Goal: Task Accomplishment & Management: Manage account settings

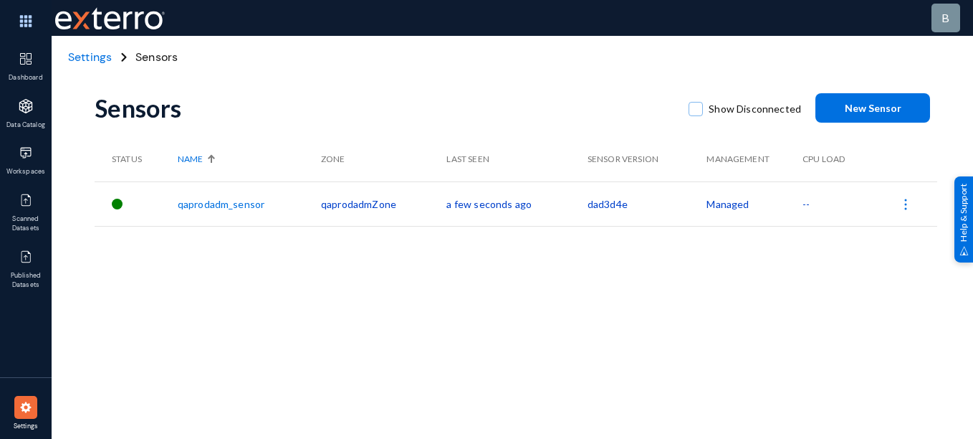
click at [89, 56] on span "Settings" at bounding box center [90, 56] width 44 height 15
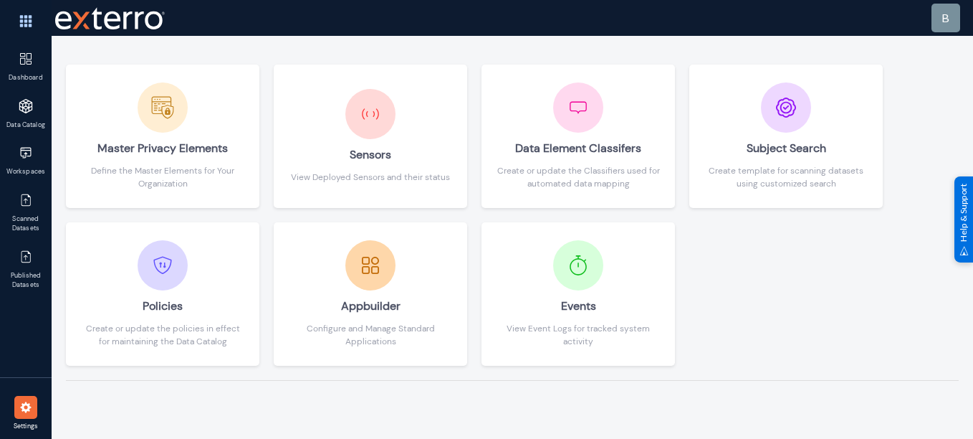
click at [227, 403] on div "Master Privacy Elements Define the Master Elements for Your Organization Sensor…" at bounding box center [513, 237] width 922 height 403
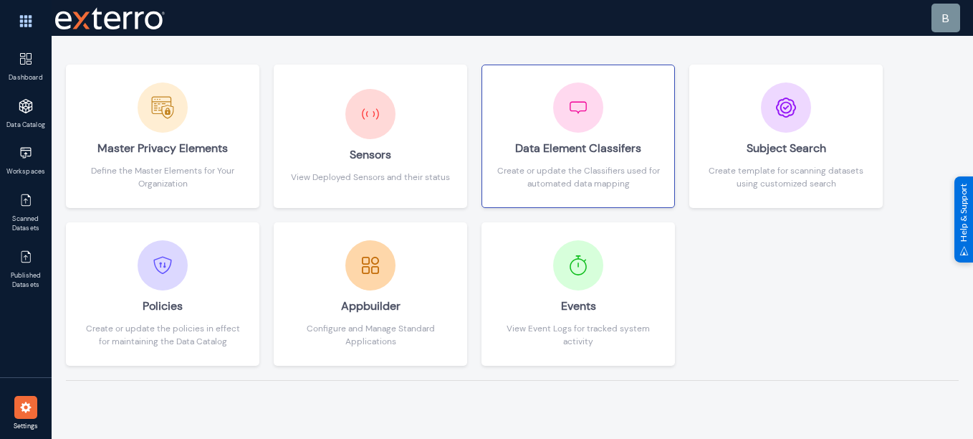
click at [603, 109] on div at bounding box center [578, 107] width 50 height 50
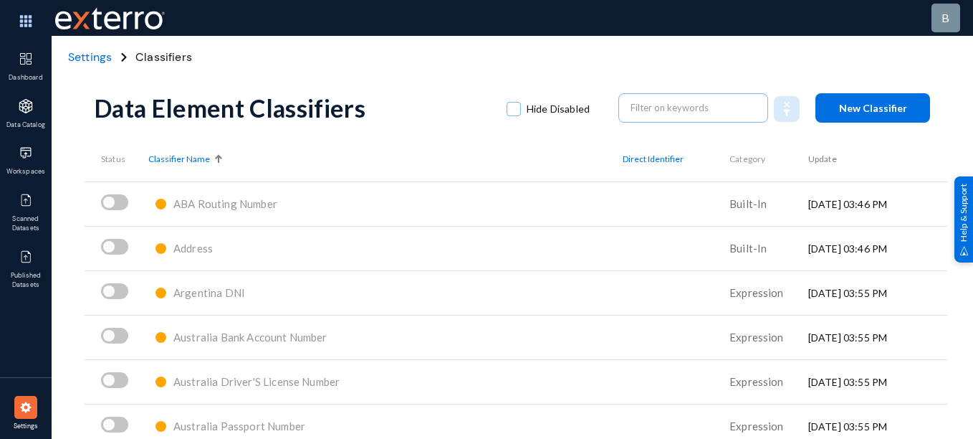
click at [107, 60] on span "Settings" at bounding box center [90, 56] width 44 height 15
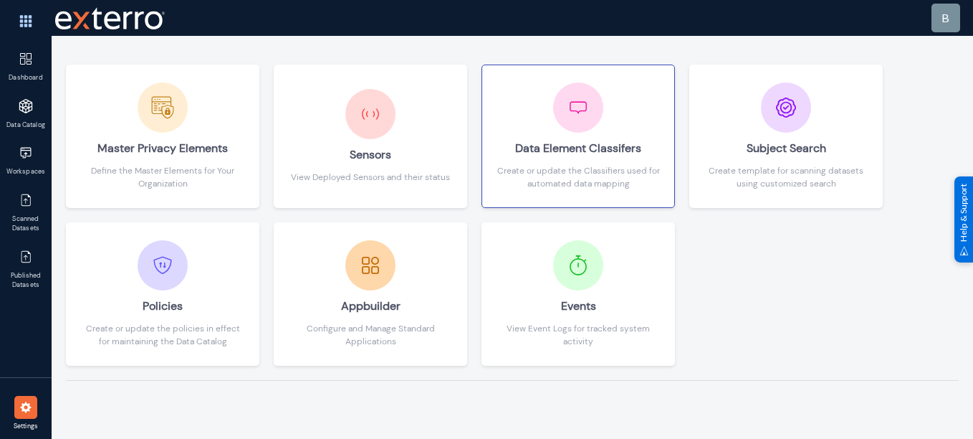
click at [560, 137] on div "Data Element Classifers" at bounding box center [578, 149] width 163 height 32
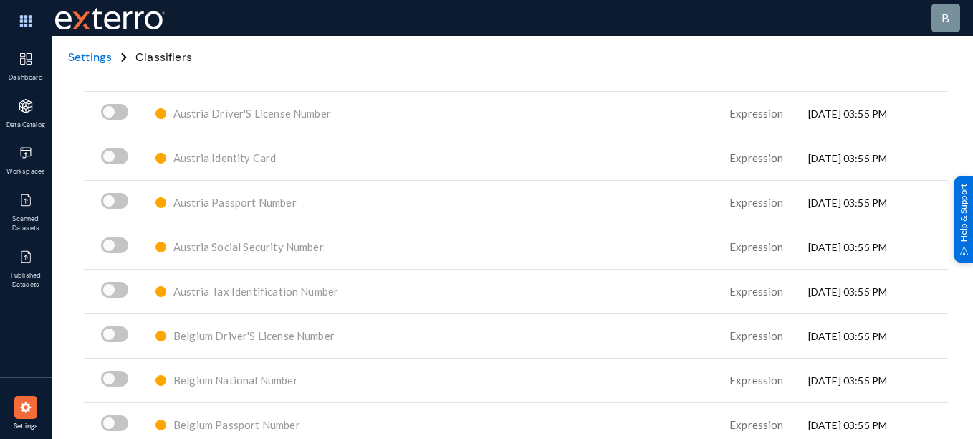
scroll to position [285, 0]
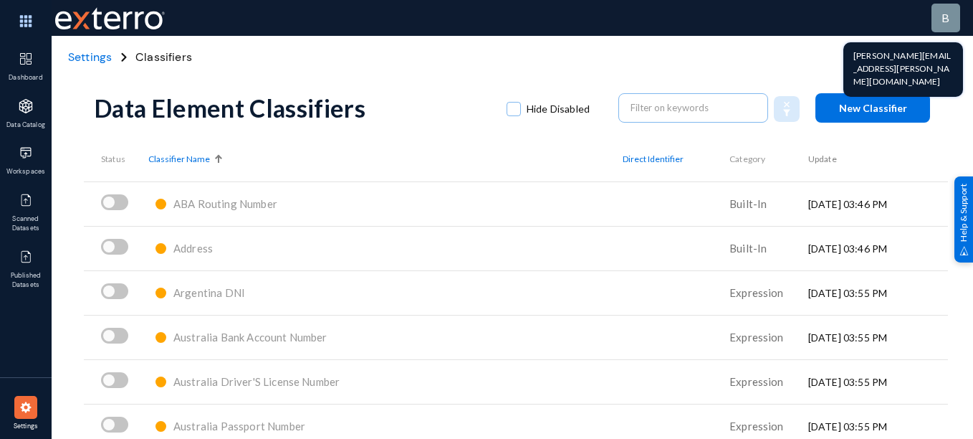
click at [945, 16] on span "b" at bounding box center [946, 18] width 8 height 14
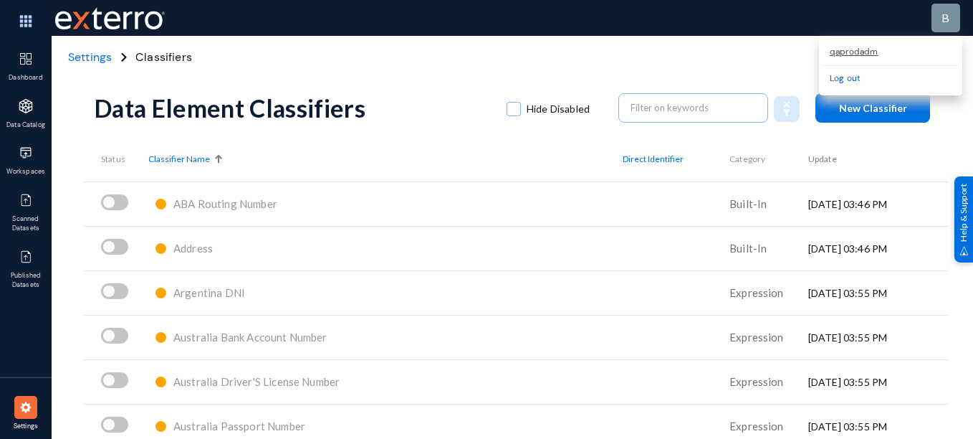
click at [852, 75] on link "Log out" at bounding box center [845, 77] width 31 height 11
